Goal: Obtain resource: Download file/media

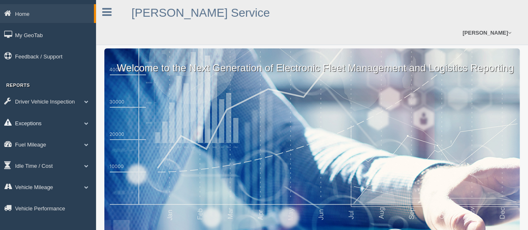
click at [48, 123] on link "Exceptions" at bounding box center [48, 123] width 96 height 19
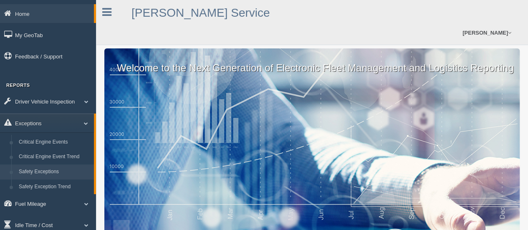
click at [42, 170] on link "Safety Exceptions" at bounding box center [54, 172] width 79 height 15
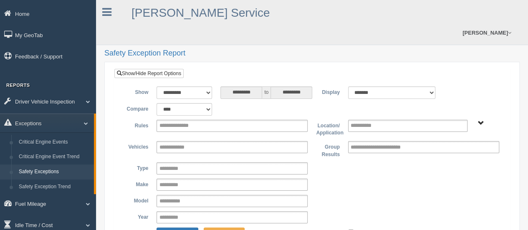
click at [236, 120] on ul "**********" at bounding box center [232, 126] width 151 height 12
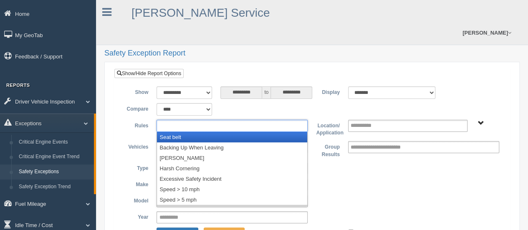
click at [231, 132] on li "Seat belt" at bounding box center [232, 137] width 150 height 10
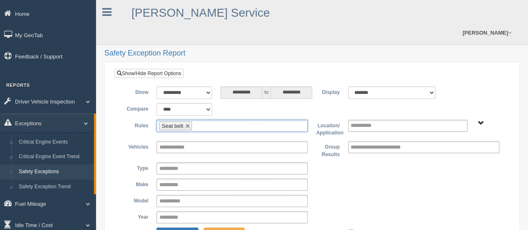
click at [233, 120] on ul "Seat belt" at bounding box center [232, 126] width 151 height 12
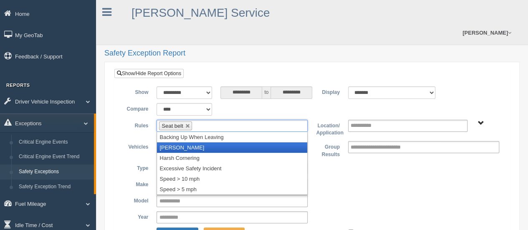
click at [223, 142] on li "[PERSON_NAME]" at bounding box center [232, 147] width 150 height 10
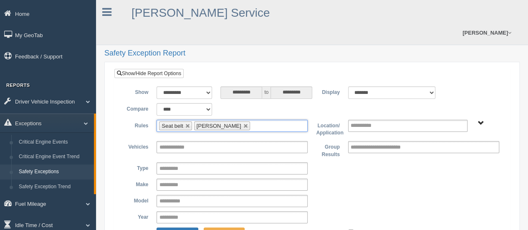
click at [252, 121] on input "text" at bounding box center [257, 126] width 10 height 10
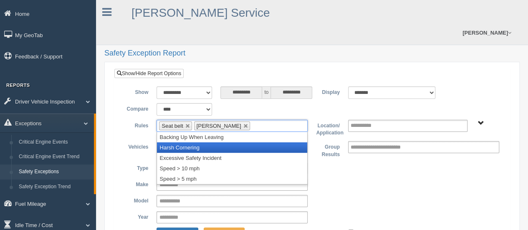
click at [239, 142] on li "Harsh Cornering" at bounding box center [232, 147] width 150 height 10
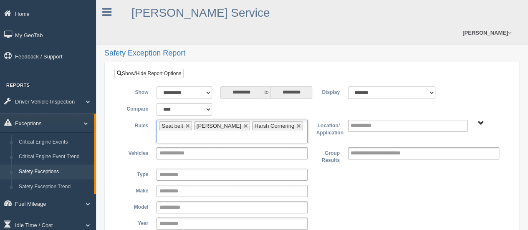
click at [170, 132] on input "text" at bounding box center [164, 137] width 10 height 10
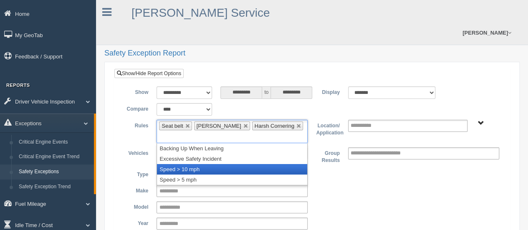
click at [271, 164] on li "Speed > 10 mph" at bounding box center [232, 169] width 150 height 10
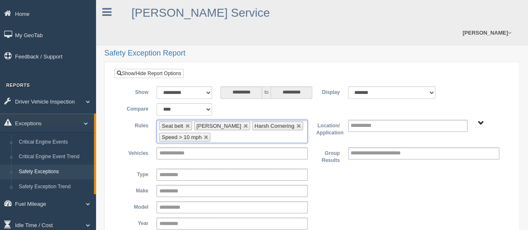
click at [375, 121] on input "**********" at bounding box center [369, 126] width 36 height 10
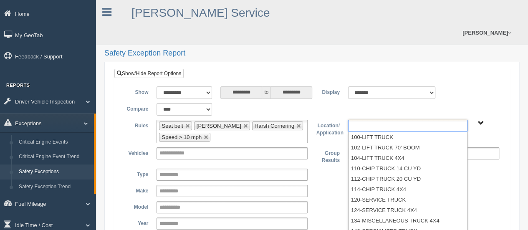
click at [480, 120] on span "B. Vehicle Class C. Emergency Response Matt Pregon (Safety WTS-70-00) WCH-10-00…" at bounding box center [481, 123] width 6 height 6
type input "**********"
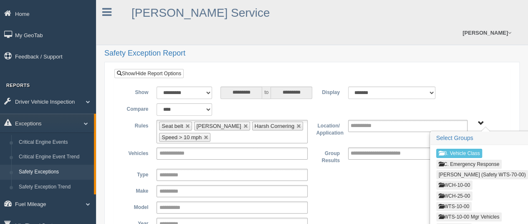
click at [457, 180] on button "WCH-10-00" at bounding box center [454, 184] width 36 height 9
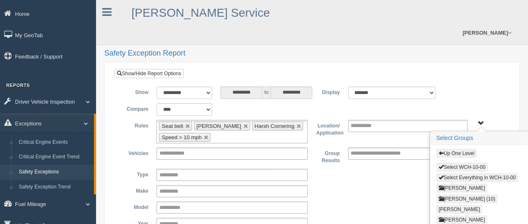
click at [462, 162] on button "Select WCH-10-00" at bounding box center [462, 166] width 52 height 9
click at [462, 149] on button "Up One Level" at bounding box center [456, 153] width 41 height 9
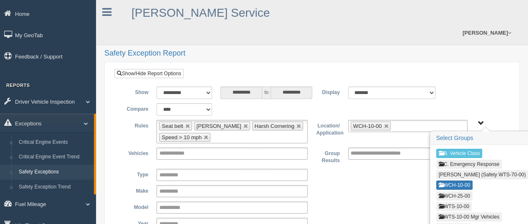
click at [450, 191] on button "WCH-25-00" at bounding box center [454, 195] width 36 height 9
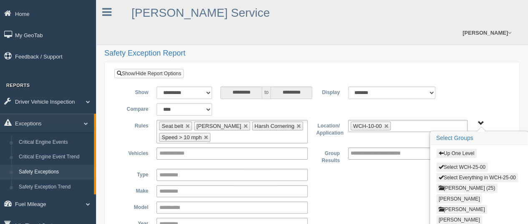
click at [452, 162] on button "Select WCH-25-00" at bounding box center [462, 166] width 52 height 9
click at [456, 149] on button "Up One Level" at bounding box center [456, 153] width 41 height 9
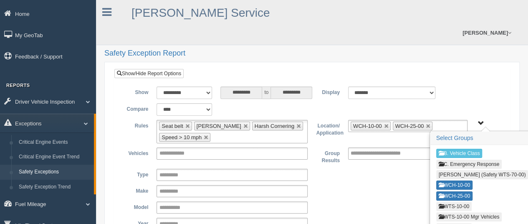
click at [458, 202] on button "WTS-10-00" at bounding box center [453, 206] width 35 height 9
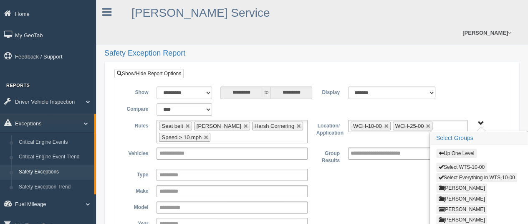
click at [461, 162] on button "Select WTS-10-00" at bounding box center [461, 166] width 51 height 9
click at [461, 149] on button "Up One Level" at bounding box center [456, 153] width 41 height 9
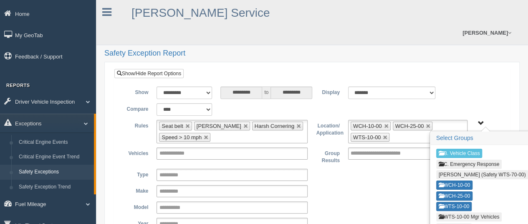
click at [454, 212] on button "WTS-10-00 Mgr Vehicles" at bounding box center [469, 216] width 66 height 9
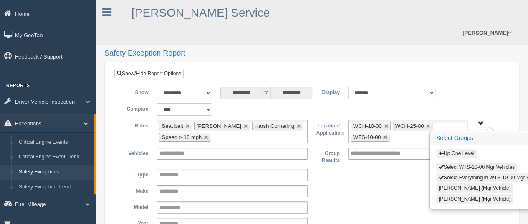
click at [449, 162] on button "Select WTS-10-00 Mgr Vehicles" at bounding box center [476, 166] width 81 height 9
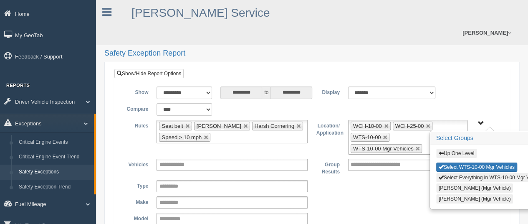
click at [451, 149] on button "Up One Level" at bounding box center [456, 153] width 41 height 9
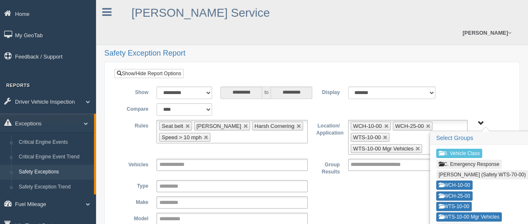
click at [453, 223] on button "WTS-15-00" at bounding box center [453, 227] width 35 height 9
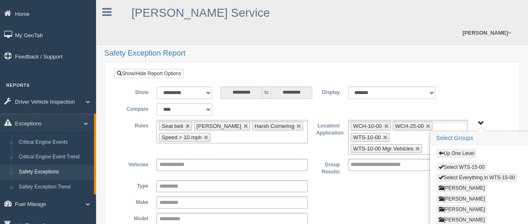
click at [456, 162] on button "Select WTS-15-00" at bounding box center [461, 166] width 51 height 9
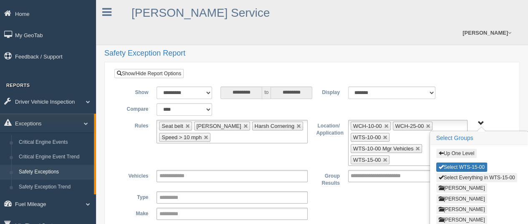
click at [457, 149] on button "Up One Level" at bounding box center [456, 153] width 41 height 9
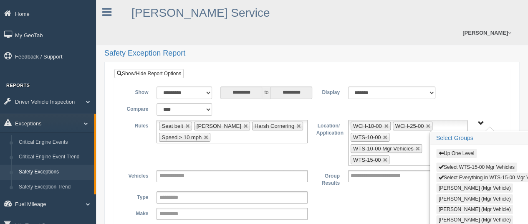
click at [462, 162] on button "Select WTS-15-00 Mgr Vehicles" at bounding box center [476, 166] width 81 height 9
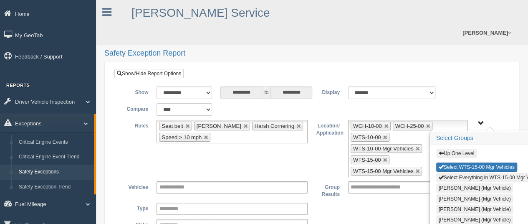
click at [458, 149] on button "Up One Level" at bounding box center [456, 153] width 41 height 9
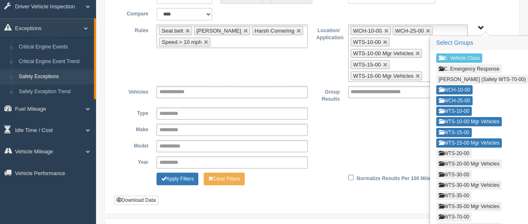
scroll to position [97, 0]
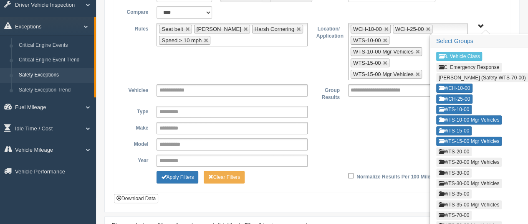
click at [461, 147] on button "WTS-20-00" at bounding box center [453, 151] width 35 height 9
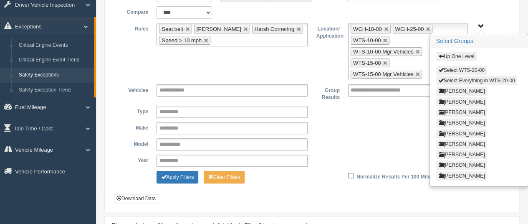
click at [459, 66] on button "Select WTS-20-00" at bounding box center [461, 70] width 51 height 9
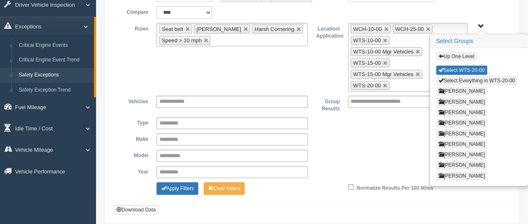
click at [462, 52] on button "Up One Level" at bounding box center [456, 56] width 41 height 9
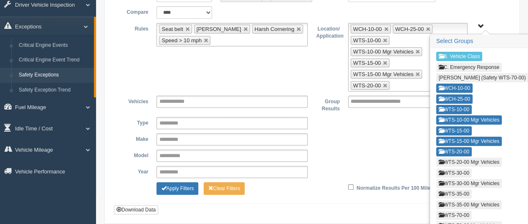
click at [445, 157] on button "WTS-20-00 Mgr Vehicles" at bounding box center [469, 161] width 66 height 9
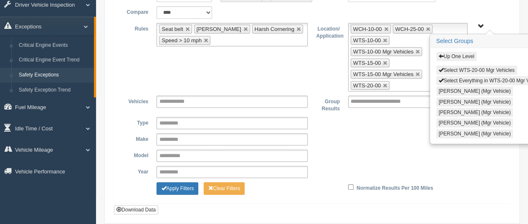
click at [454, 66] on button "Select WTS-20-00 Mgr Vehicles" at bounding box center [476, 70] width 81 height 9
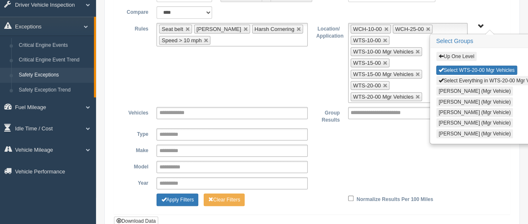
click at [458, 52] on button "Up One Level" at bounding box center [456, 56] width 41 height 9
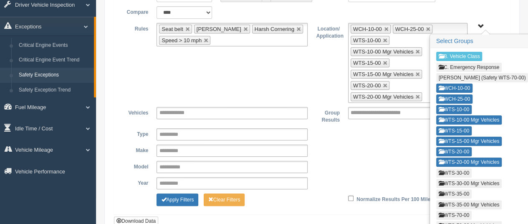
click at [449, 168] on button "WTS-30-00" at bounding box center [453, 172] width 35 height 9
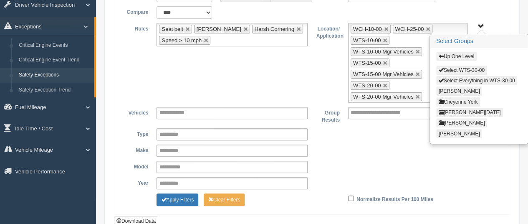
click at [460, 66] on button "Select WTS-30-00" at bounding box center [461, 70] width 51 height 9
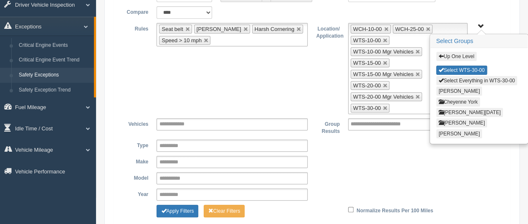
click at [460, 52] on button "Up One Level" at bounding box center [456, 56] width 41 height 9
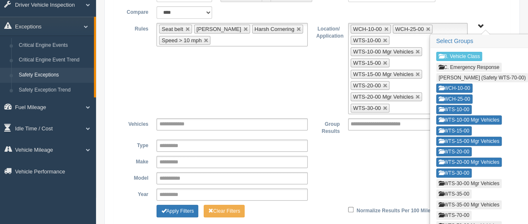
click at [462, 179] on button "WTS-30-00 Mgr Vehicles" at bounding box center [469, 183] width 66 height 9
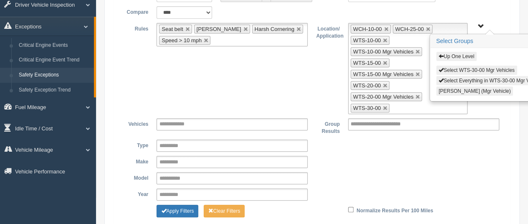
click at [466, 66] on button "Select WTS-30-00 Mgr Vehicles" at bounding box center [476, 70] width 81 height 9
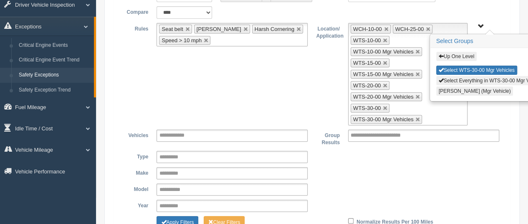
click at [465, 52] on button "Up One Level" at bounding box center [456, 56] width 41 height 9
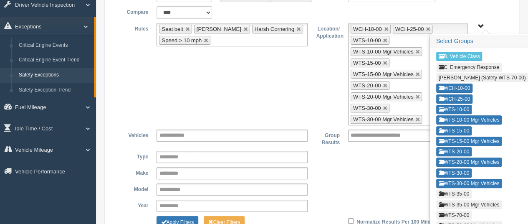
click at [459, 189] on button "WTS-35-00" at bounding box center [453, 193] width 35 height 9
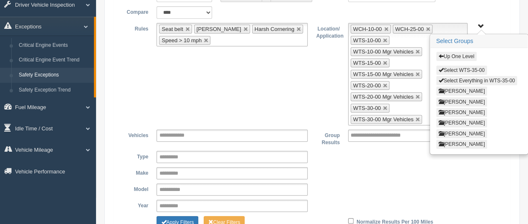
click at [461, 66] on button "Select WTS-35-00" at bounding box center [461, 70] width 51 height 9
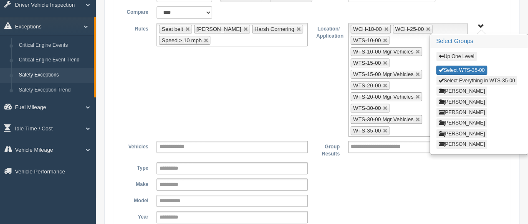
click at [461, 52] on button "Up One Level" at bounding box center [456, 56] width 41 height 9
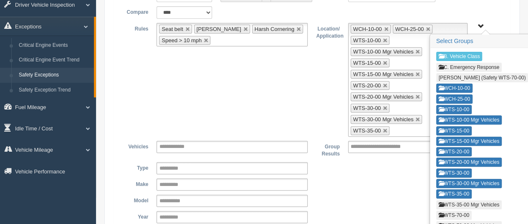
click at [455, 200] on button "WTS-35-00 Mgr Vehicles" at bounding box center [469, 204] width 66 height 9
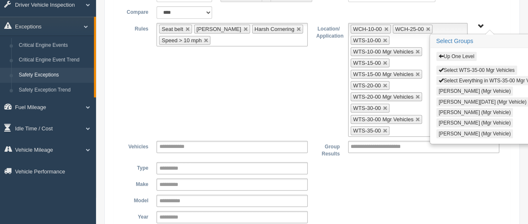
click at [458, 66] on button "Select WTS-35-00 Mgr Vehicles" at bounding box center [476, 70] width 81 height 9
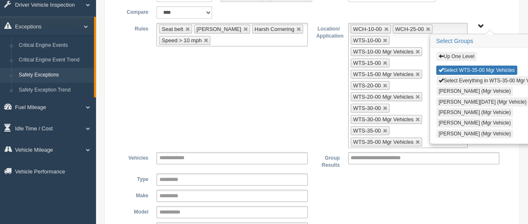
click at [458, 52] on button "Up One Level" at bounding box center [456, 56] width 41 height 9
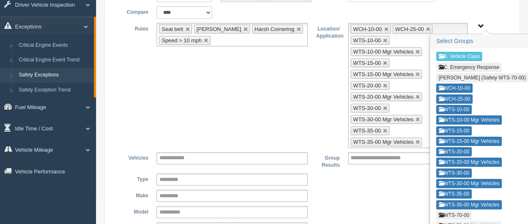
click at [448, 210] on button "WTS-70-00" at bounding box center [453, 214] width 35 height 9
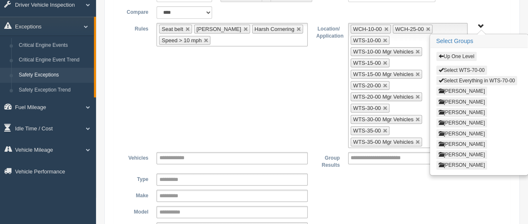
click at [457, 66] on button "Select WTS-70-00" at bounding box center [461, 70] width 51 height 9
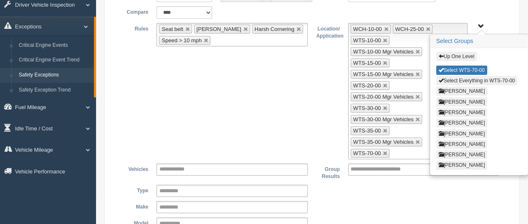
click at [459, 52] on button "Up One Level" at bounding box center [456, 56] width 41 height 9
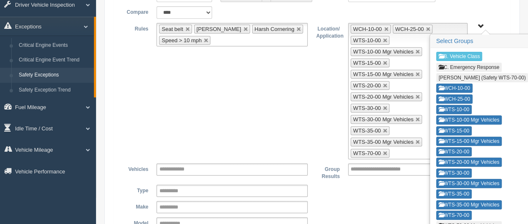
click at [456, 221] on button "WTS-70-00 Mgr Vehicles" at bounding box center [469, 225] width 66 height 9
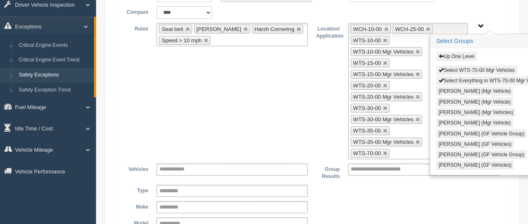
click at [454, 66] on button "Select WTS-70-00 Mgr Vehicles" at bounding box center [476, 70] width 81 height 9
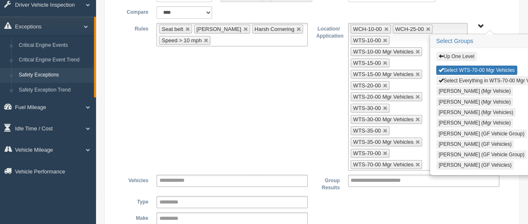
click at [454, 52] on button "Up One Level" at bounding box center [456, 56] width 41 height 9
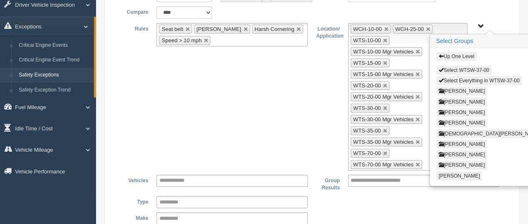
click at [462, 66] on button "Select WTSW-37-00" at bounding box center [464, 70] width 56 height 9
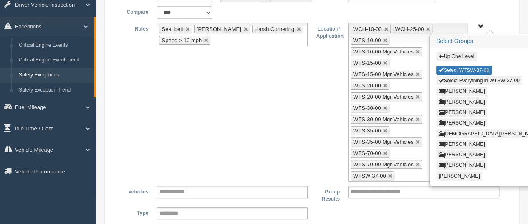
click at [461, 52] on button "Up One Level" at bounding box center [456, 56] width 41 height 9
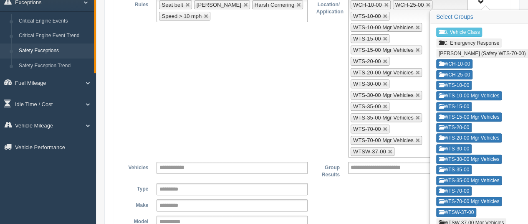
scroll to position [124, 0]
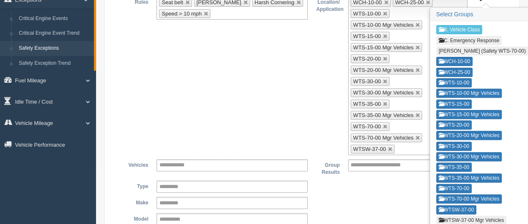
click at [495, 215] on button "WTSW-37-00 Mgr Vehicles" at bounding box center [471, 219] width 71 height 9
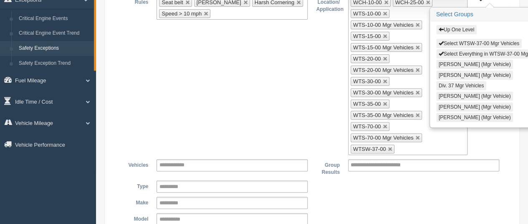
click at [476, 39] on button "Select WTSW-37-00 Mgr Vehicles" at bounding box center [479, 43] width 86 height 9
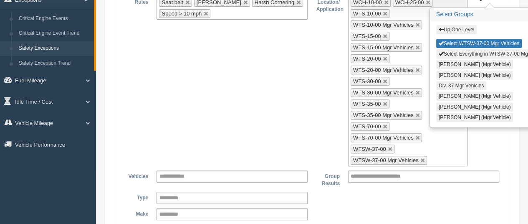
click at [470, 25] on button "Up One Level" at bounding box center [456, 29] width 41 height 9
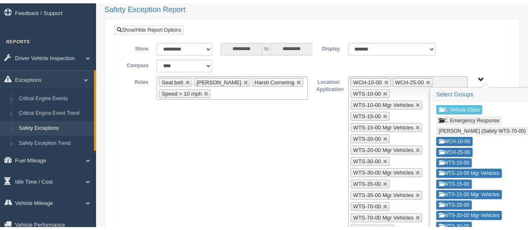
scroll to position [44, 0]
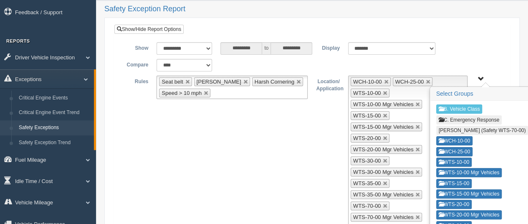
click at [479, 76] on span "B. Vehicle Class C. Emergency Response Matt Pregon (Safety WTS-70-00) WCH-10-00…" at bounding box center [481, 79] width 6 height 6
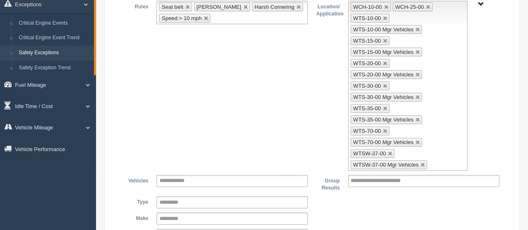
scroll to position [121, 0]
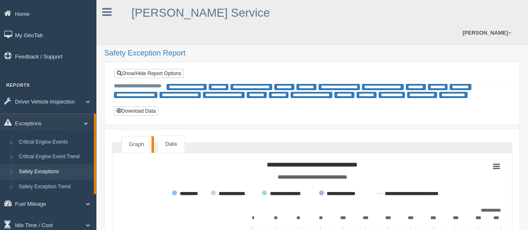
click at [170, 136] on link "Data" at bounding box center [171, 144] width 26 height 17
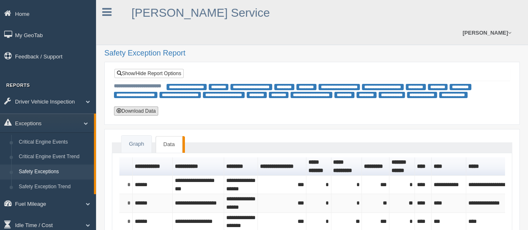
click at [132, 106] on button "Download Data" at bounding box center [136, 110] width 44 height 9
